Goal: Information Seeking & Learning: Check status

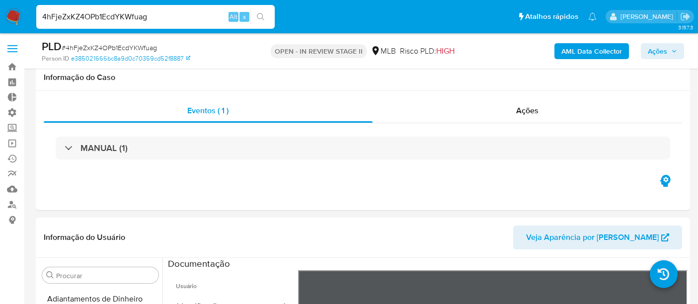
select select "10"
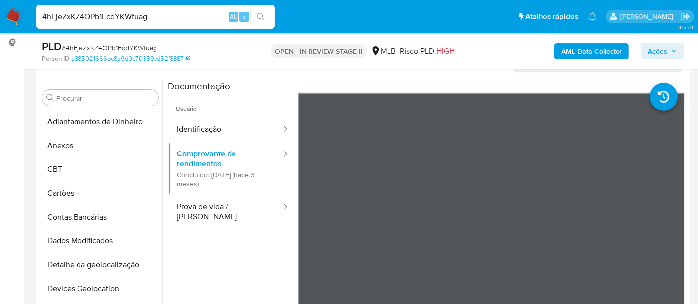
scroll to position [191, 0]
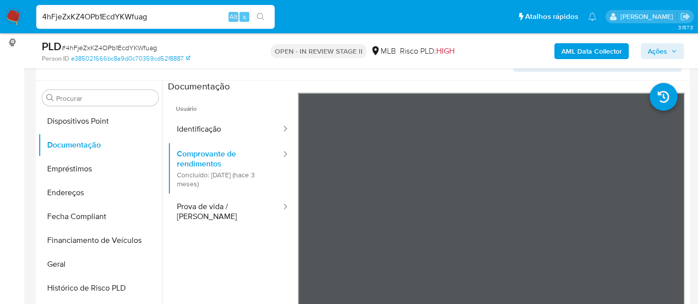
drag, startPoint x: 149, startPoint y: 18, endPoint x: 7, endPoint y: 17, distance: 142.1
click at [7, 17] on nav "Pausado Ver notificaciones 4hFjeZxKZ4OPb1EcdYKWfuag Alt s Atalhos rápidos Presi…" at bounding box center [349, 16] width 698 height 33
paste input "HuFdEiCUTijyH7C7PwJUgSOX"
type input "HuFdEiCUTijyH7C7PwJUgSOX"
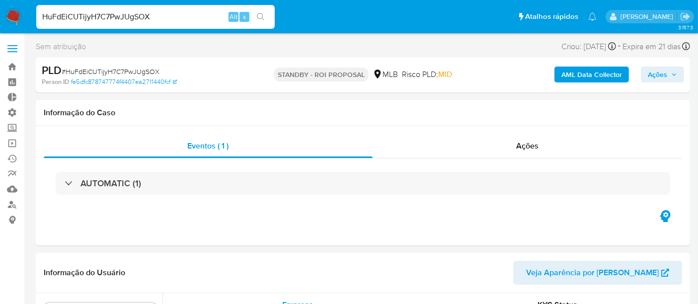
scroll to position [467, 0]
select select "10"
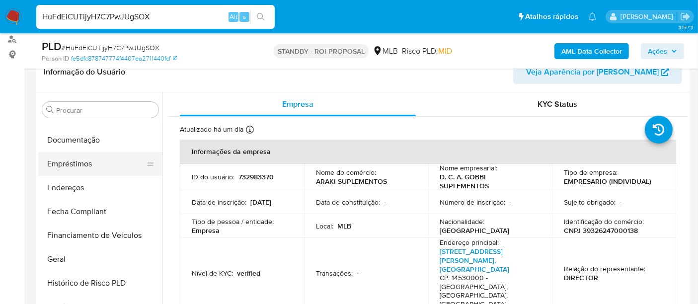
scroll to position [191, 0]
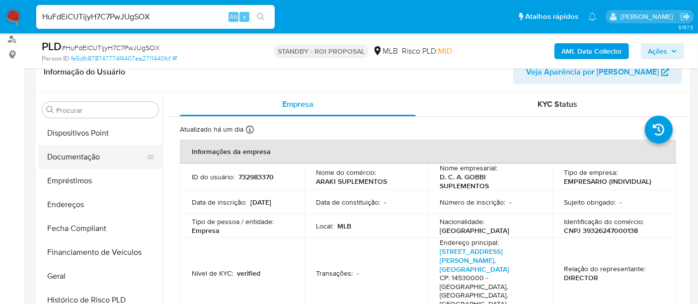
click at [81, 157] on button "Documentação" at bounding box center [96, 157] width 116 height 24
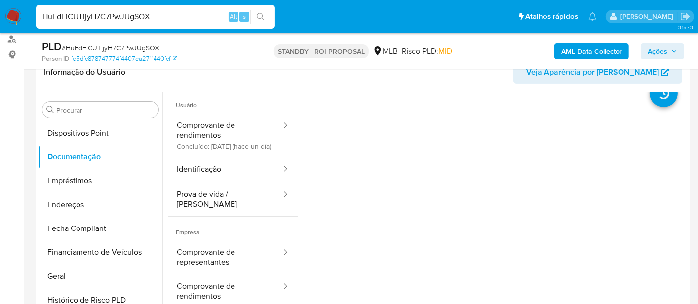
scroll to position [0, 0]
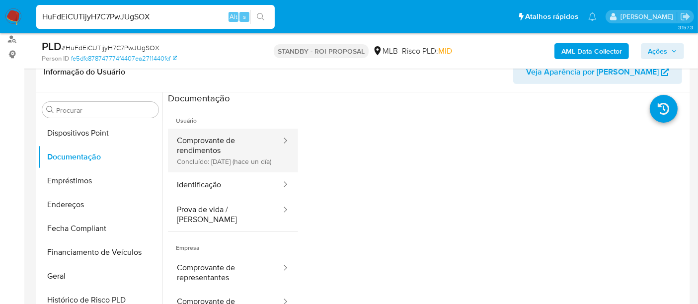
click at [221, 166] on button "Comprovante de rendimentos Concluído: 03/09/2025 (hace un día)" at bounding box center [225, 151] width 114 height 44
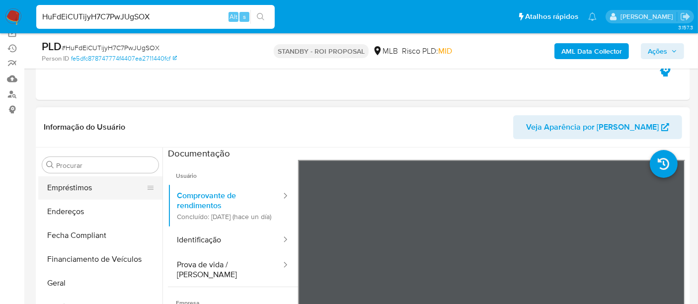
scroll to position [301, 0]
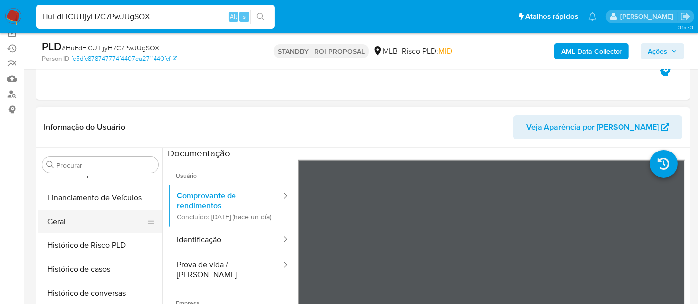
click at [75, 222] on button "Geral" at bounding box center [96, 222] width 116 height 24
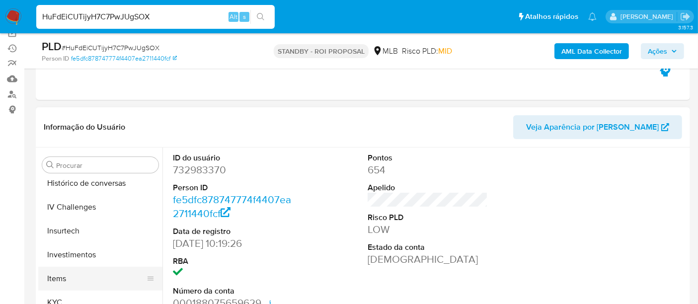
scroll to position [467, 0]
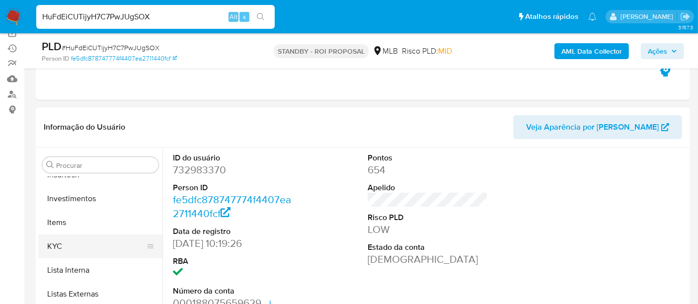
click at [65, 245] on button "KYC" at bounding box center [96, 247] width 116 height 24
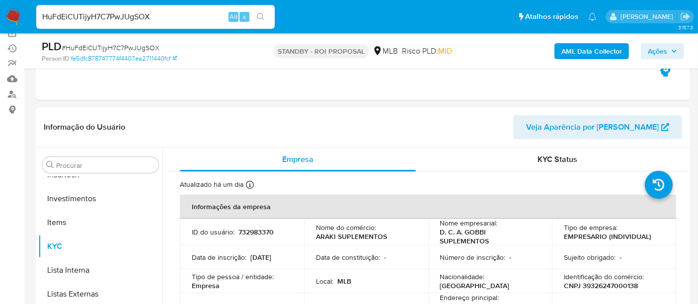
scroll to position [55, 0]
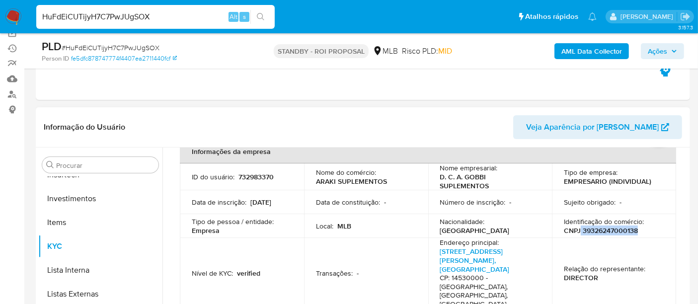
drag, startPoint x: 578, startPoint y: 230, endPoint x: 645, endPoint y: 228, distance: 67.1
click at [645, 228] on div "Identificação do comércio : CNPJ 39326247000138" at bounding box center [614, 226] width 100 height 18
copy p "39326247000138"
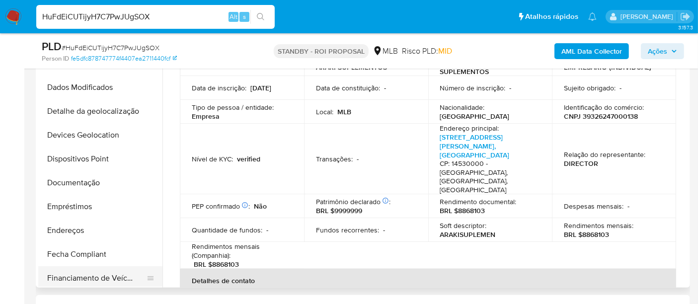
scroll to position [80, 0]
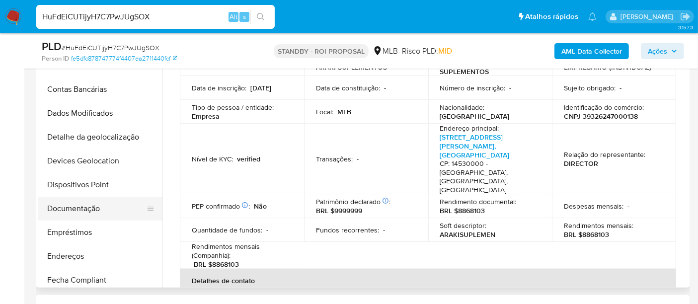
click at [88, 211] on button "Documentação" at bounding box center [96, 209] width 116 height 24
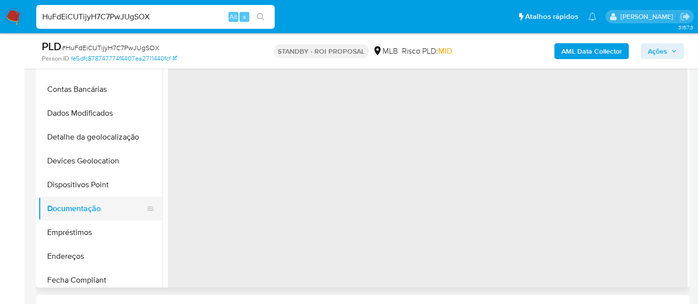
scroll to position [0, 0]
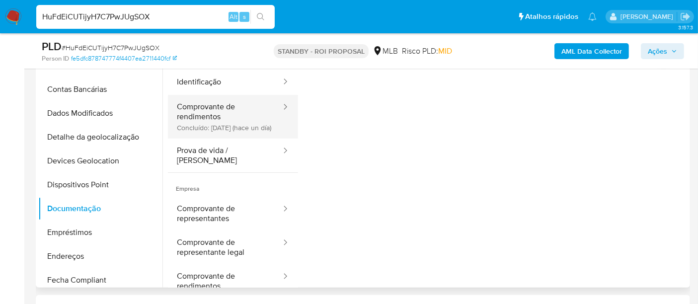
click at [225, 135] on button "Comprovante de rendimentos Concluído: 03/09/2025 (hace un día)" at bounding box center [225, 117] width 114 height 44
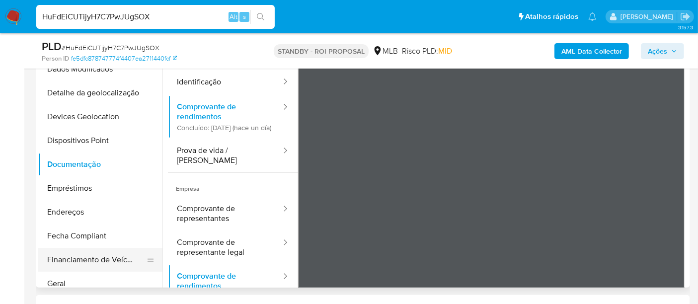
scroll to position [191, 0]
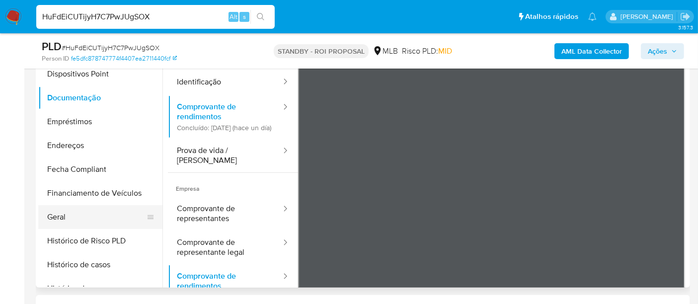
click at [78, 221] on button "Geral" at bounding box center [96, 217] width 116 height 24
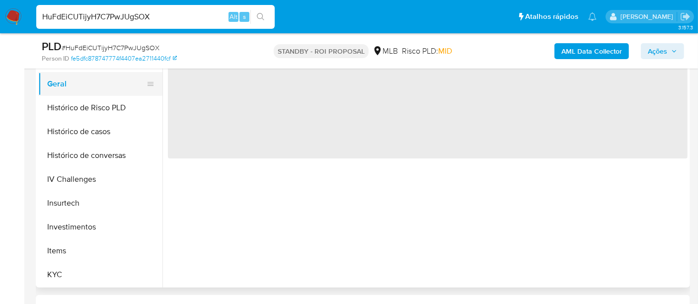
scroll to position [357, 0]
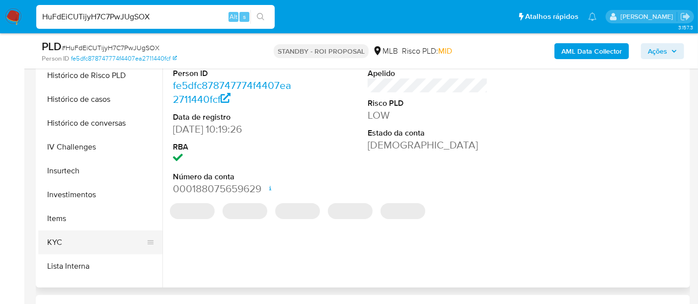
click at [66, 237] on button "KYC" at bounding box center [96, 243] width 116 height 24
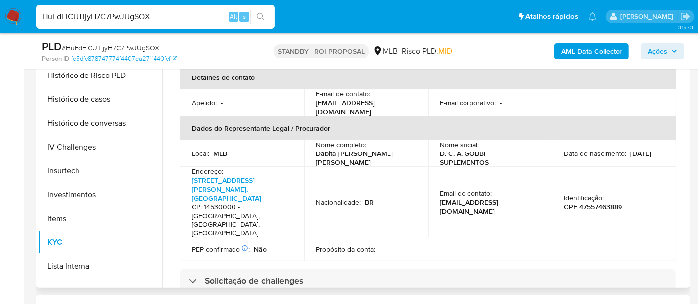
scroll to position [276, 0]
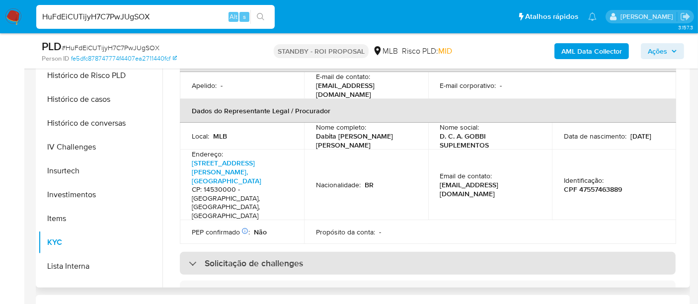
click at [189, 263] on div at bounding box center [189, 263] width 0 height 0
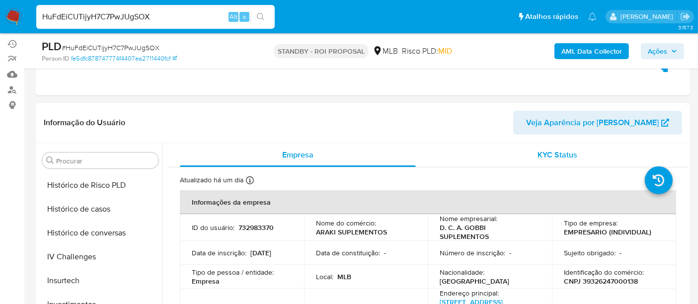
scroll to position [114, 0]
click at [559, 155] on span "KYC Status" at bounding box center [558, 155] width 40 height 11
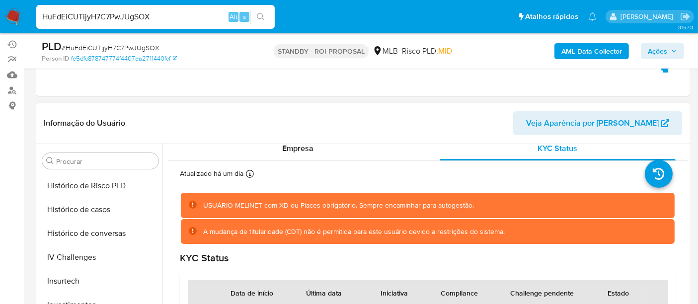
scroll to position [0, 0]
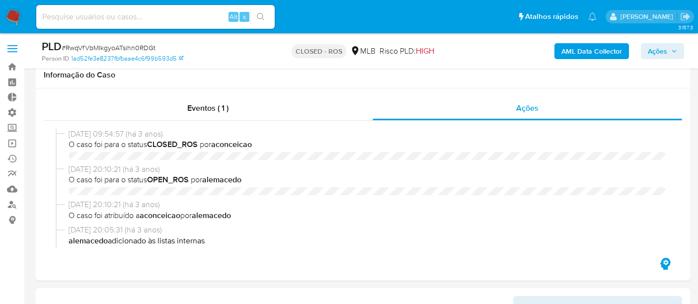
select select "10"
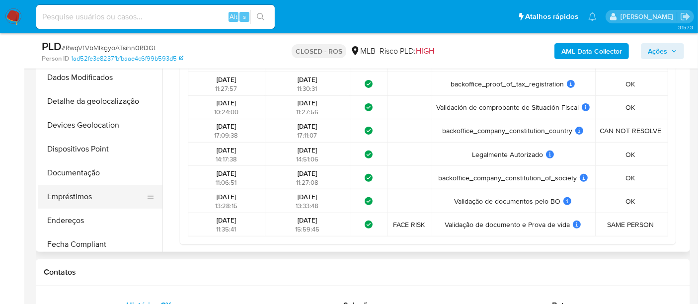
scroll to position [25, 0]
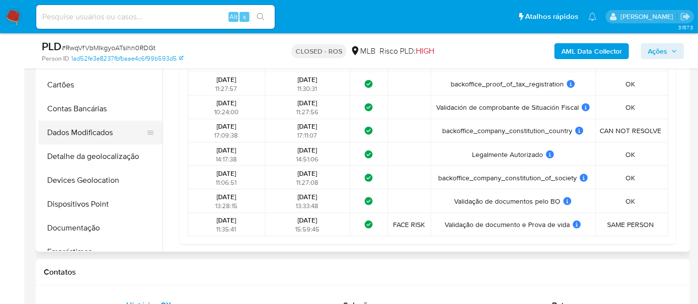
click at [79, 130] on button "Dados Modificados" at bounding box center [96, 133] width 116 height 24
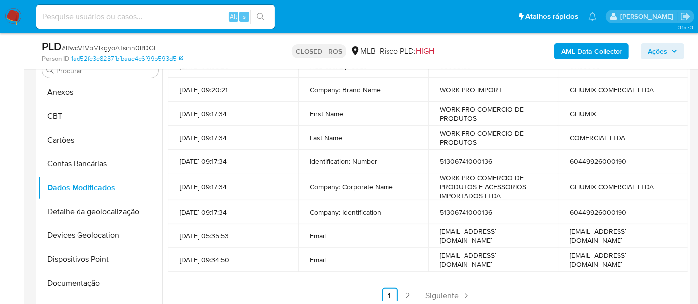
scroll to position [186, 0]
click at [407, 293] on link "2" at bounding box center [408, 295] width 16 height 16
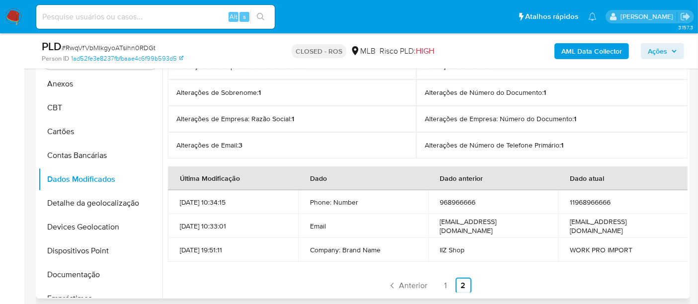
scroll to position [331, 0]
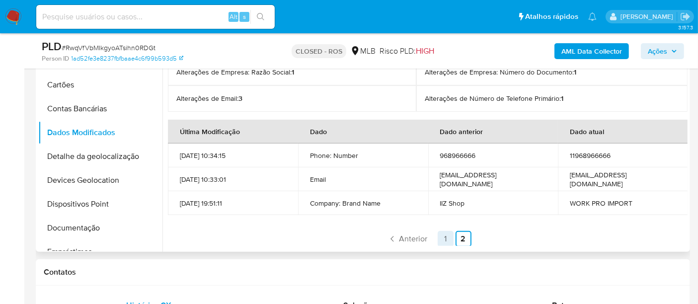
click at [440, 239] on link "1" at bounding box center [446, 239] width 16 height 16
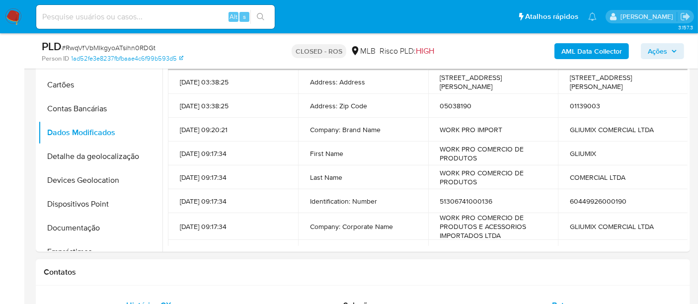
scroll to position [165, 0]
